Goal: Task Accomplishment & Management: Manage account settings

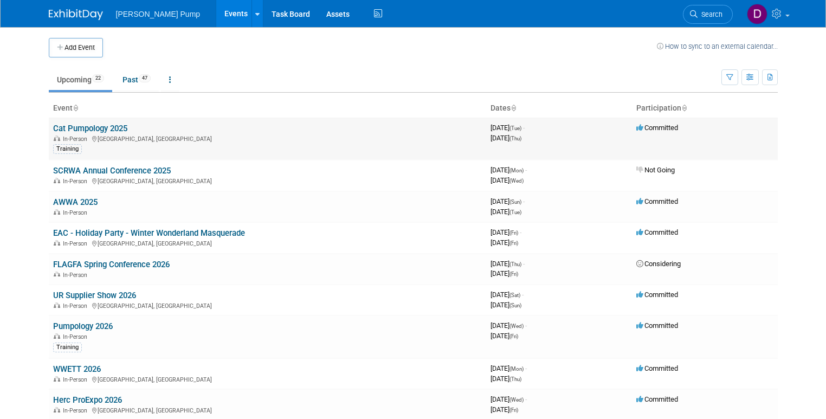
click at [102, 137] on div "In-Person Daytona Beach, FL" at bounding box center [267, 138] width 429 height 9
drag, startPoint x: 102, startPoint y: 137, endPoint x: 91, endPoint y: 127, distance: 14.6
click at [91, 127] on link "Cat Pumpology 2025" at bounding box center [90, 129] width 74 height 10
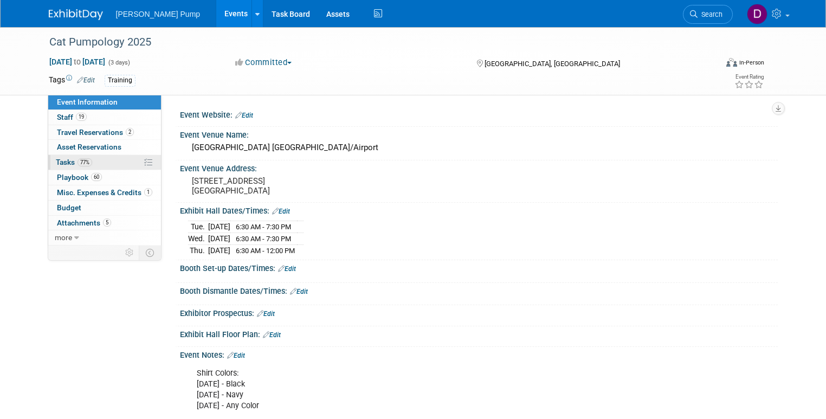
click at [59, 164] on span "Tasks 77%" at bounding box center [74, 162] width 36 height 9
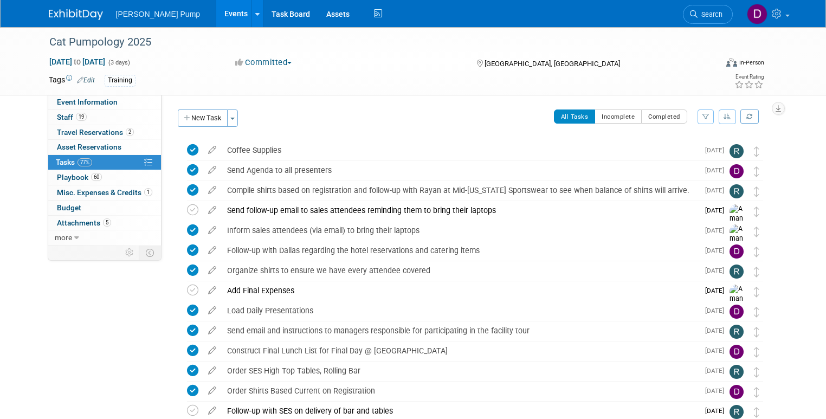
click at [709, 118] on icon "button" at bounding box center [705, 116] width 7 height 7
click at [705, 152] on select "-- Select Assignee -- All unassigned tasks Assigned to me [PERSON_NAME] [PERSON…" at bounding box center [660, 151] width 89 height 15
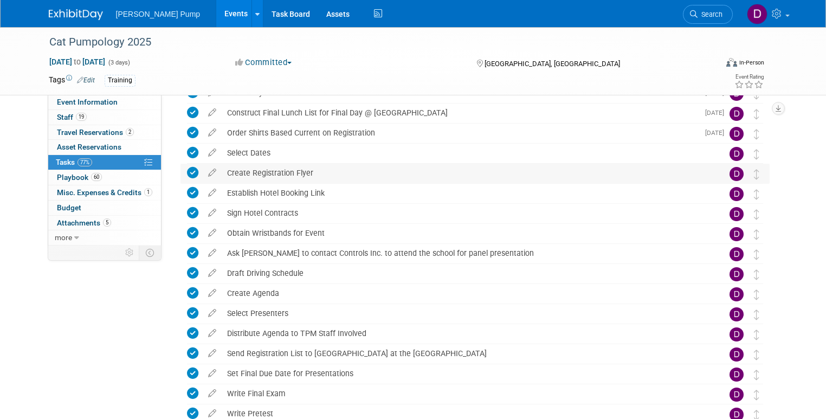
scroll to position [325, 0]
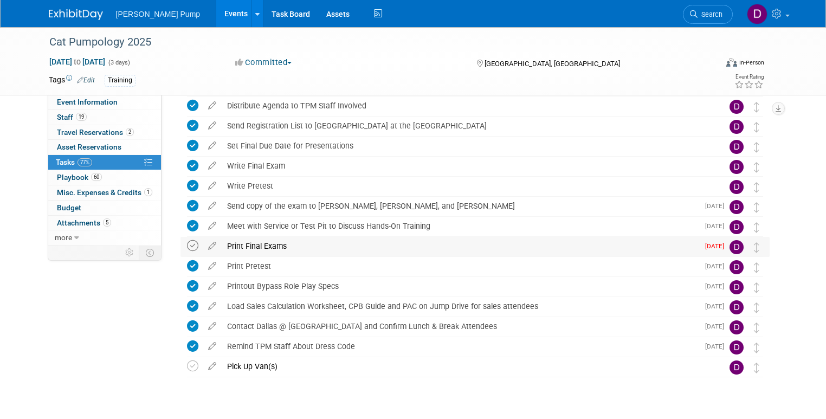
click at [187, 244] on icon at bounding box center [192, 245] width 11 height 11
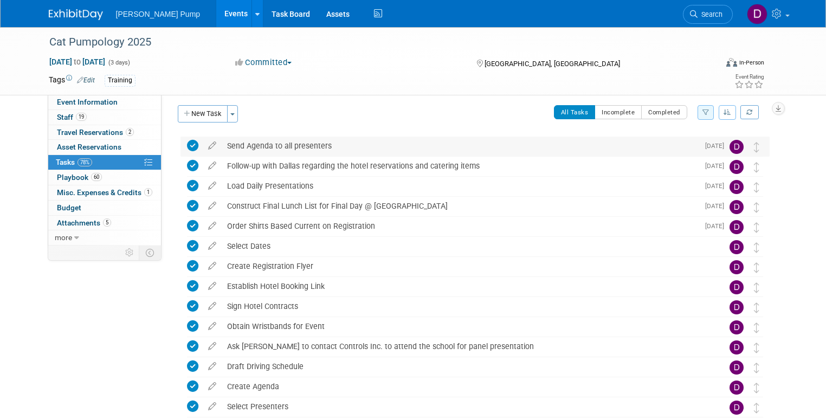
scroll to position [0, 0]
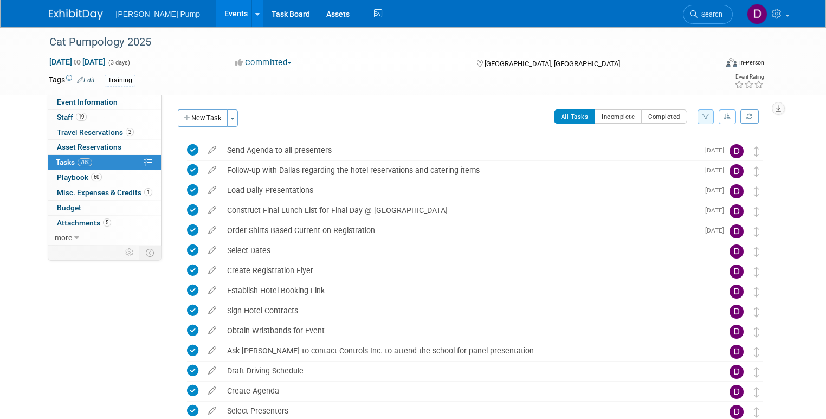
click at [709, 115] on icon "button" at bounding box center [705, 116] width 7 height 7
click at [705, 151] on select "-- Select Assignee -- All unassigned tasks Assigned to me [PERSON_NAME] [PERSON…" at bounding box center [660, 151] width 89 height 15
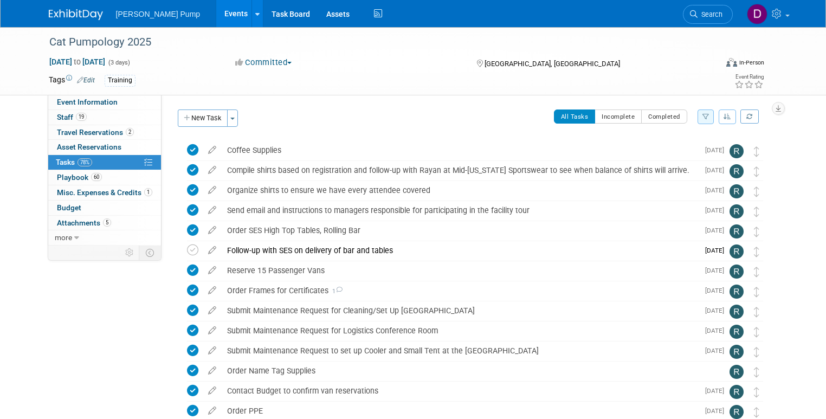
click at [709, 117] on icon "button" at bounding box center [705, 116] width 7 height 7
click at [705, 153] on select "-- Select Assignee -- All unassigned tasks Assigned to me [PERSON_NAME] [PERSON…" at bounding box center [660, 151] width 89 height 15
click at [705, 151] on select "-- Select Assignee -- All unassigned tasks Assigned to me [PERSON_NAME] [PERSON…" at bounding box center [660, 151] width 89 height 15
click at [705, 150] on select "-- Select Assignee -- All unassigned tasks Assigned to me [PERSON_NAME] [PERSON…" at bounding box center [660, 151] width 89 height 15
select select "f676f9ee-1b46-4867-aa6f-10efcc8695a8"
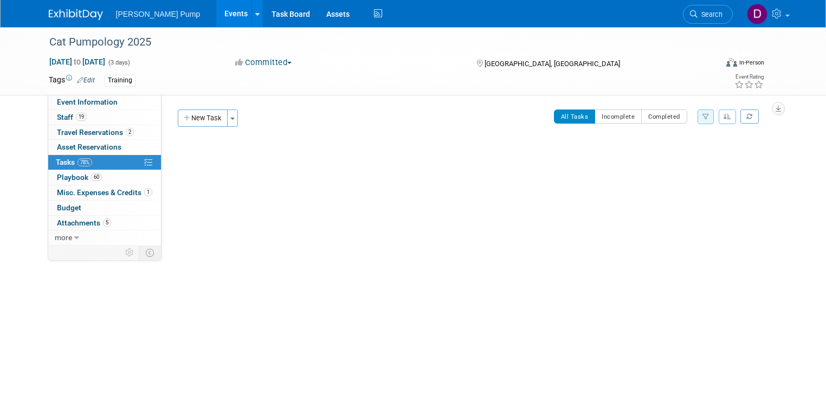
click at [709, 114] on icon "button" at bounding box center [705, 116] width 7 height 7
click at [705, 148] on select "-- Select Assignee -- All unassigned tasks Assigned to me [PERSON_NAME] [PERSON…" at bounding box center [660, 151] width 89 height 15
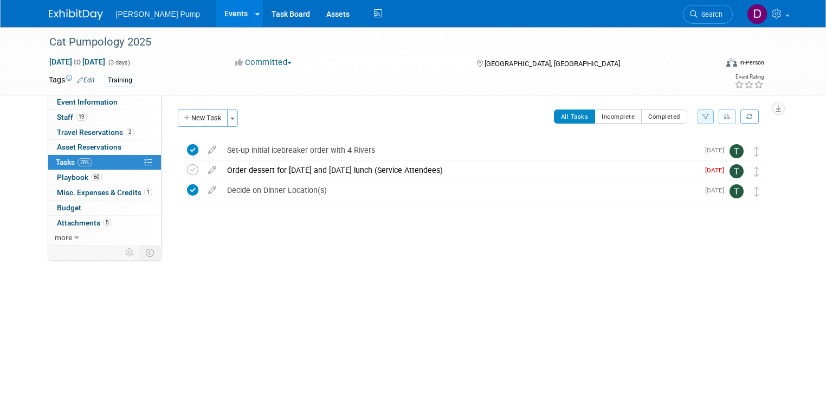
click at [711, 111] on button "button" at bounding box center [705, 116] width 17 height 15
click at [705, 151] on select "-- Select Assignee -- All unassigned tasks Assigned to me [PERSON_NAME] [PERSON…" at bounding box center [660, 151] width 89 height 15
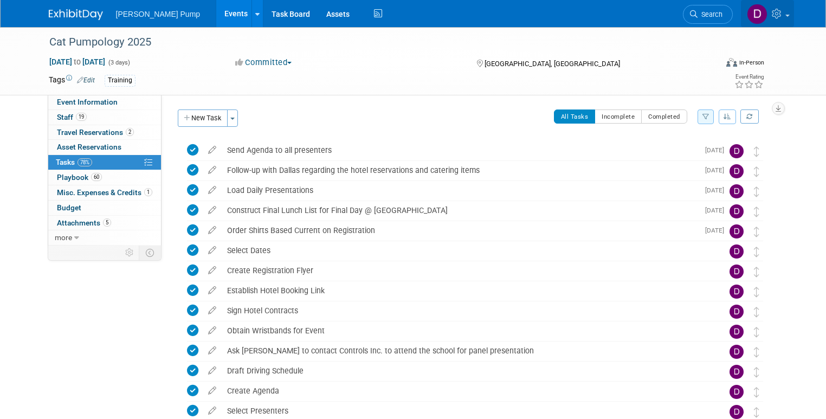
click at [789, 15] on span at bounding box center [787, 16] width 4 height 2
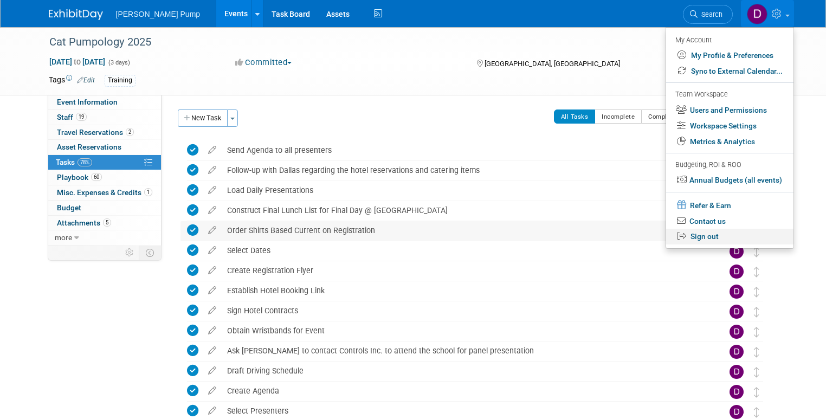
click at [720, 236] on link "Sign out" at bounding box center [729, 237] width 127 height 16
